Goal: Complete application form

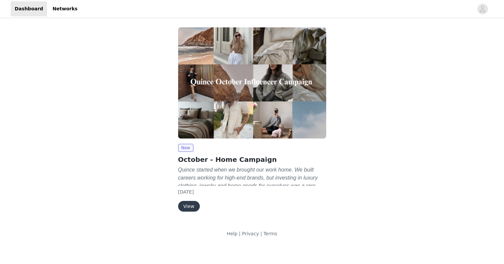
click at [189, 204] on button "View" at bounding box center [189, 206] width 22 height 11
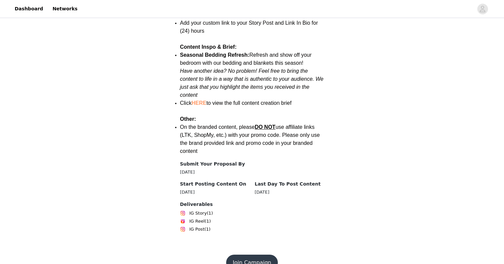
scroll to position [906, 0]
click at [241, 255] on button "Join Campaign" at bounding box center [252, 263] width 52 height 16
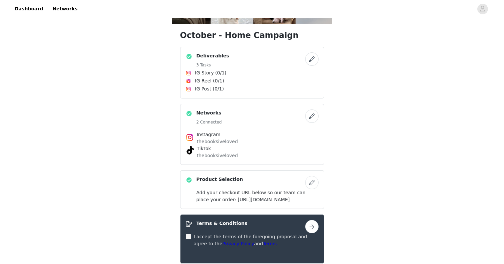
scroll to position [119, 0]
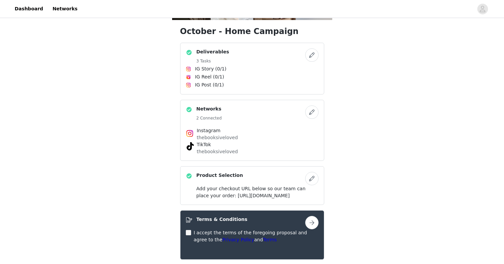
click at [313, 177] on button "button" at bounding box center [311, 178] width 13 height 13
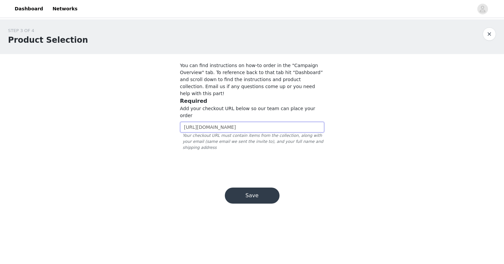
click at [240, 122] on input "[URL][DOMAIN_NAME]" at bounding box center [252, 127] width 144 height 11
click at [244, 187] on button "Save" at bounding box center [252, 195] width 55 height 16
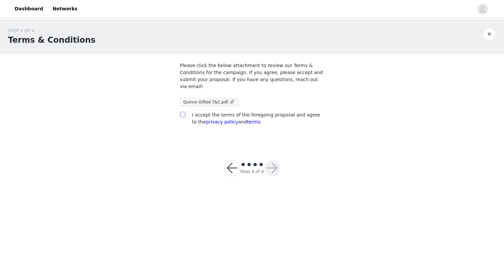
click at [182, 114] on input "checkbox" at bounding box center [182, 114] width 5 height 5
checkbox input "true"
click at [272, 165] on button "button" at bounding box center [272, 168] width 16 height 16
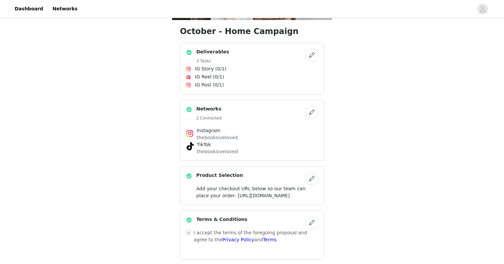
scroll to position [126, 0]
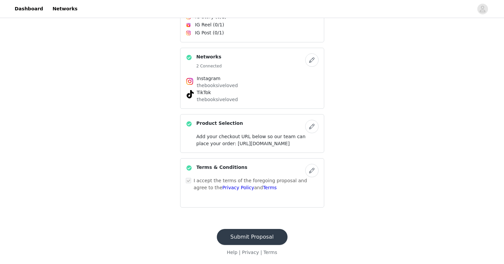
click at [237, 239] on button "Submit Proposal" at bounding box center [252, 237] width 71 height 16
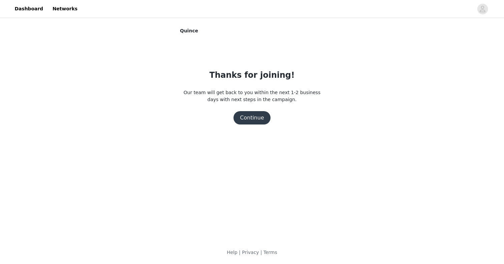
click at [243, 120] on button "Continue" at bounding box center [251, 117] width 37 height 13
